Goal: Task Accomplishment & Management: Use online tool/utility

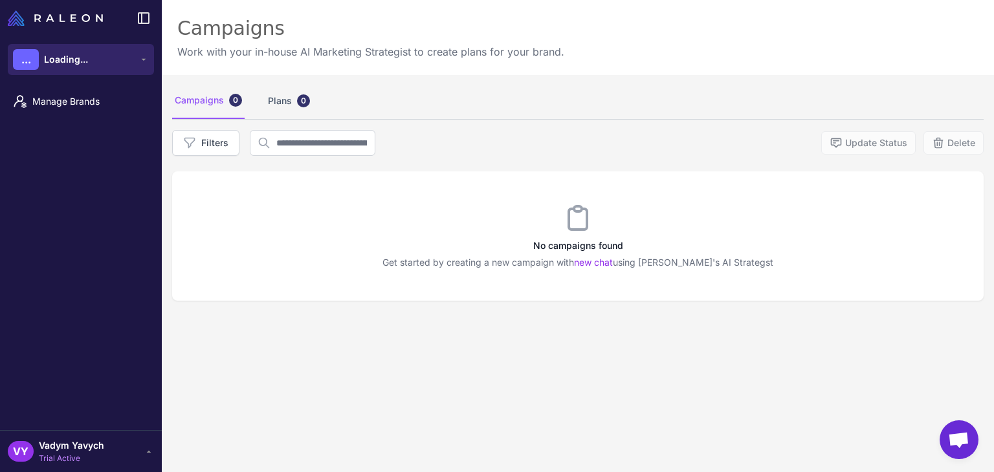
click at [105, 65] on button "... Loading..." at bounding box center [81, 59] width 146 height 31
